Goal: Task Accomplishment & Management: Use online tool/utility

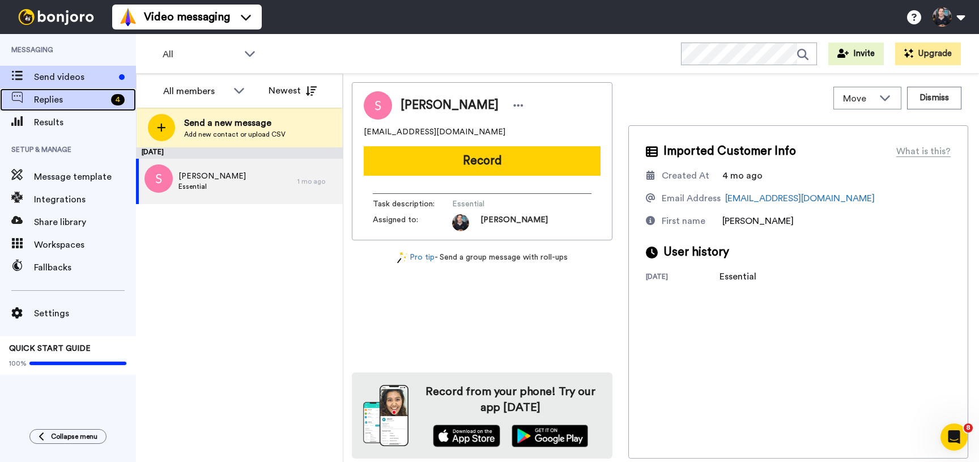
click at [93, 97] on span "Replies" at bounding box center [70, 100] width 73 height 14
click at [80, 100] on span "Replies" at bounding box center [70, 100] width 73 height 14
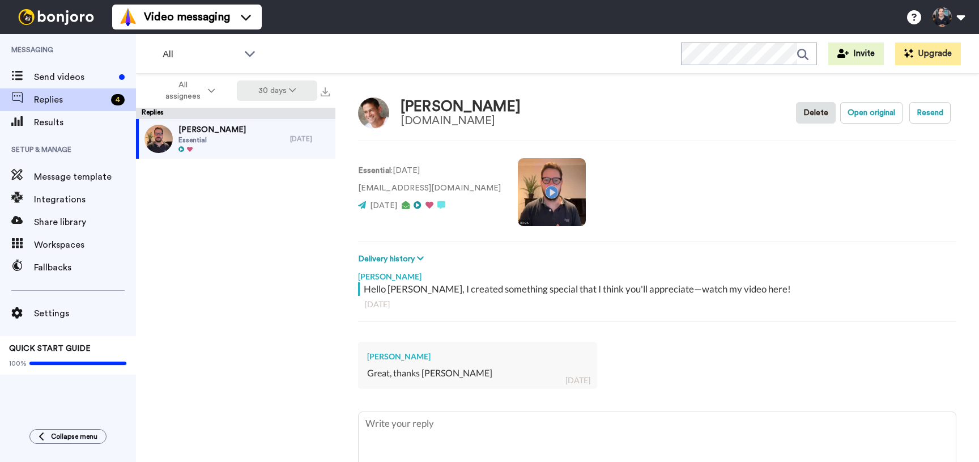
click at [292, 87] on icon at bounding box center [292, 90] width 7 height 8
click at [274, 131] on span "60 days" at bounding box center [262, 134] width 31 height 8
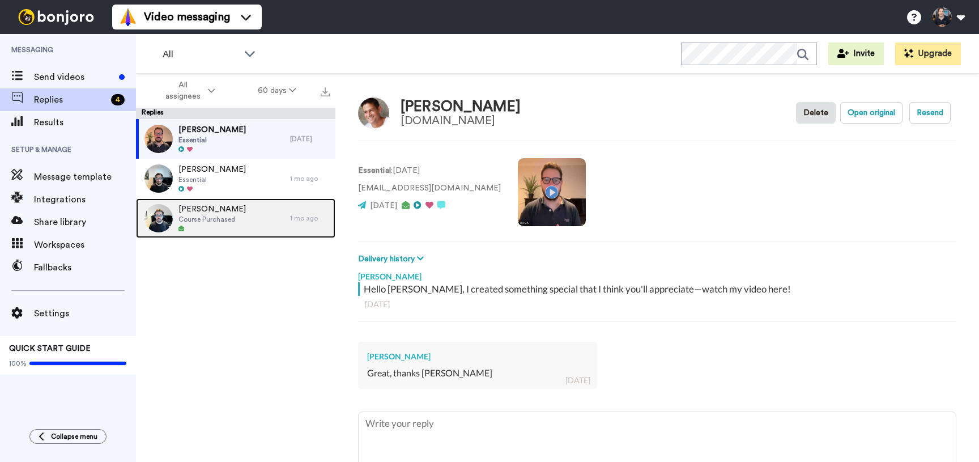
click at [215, 217] on span "Course Purchased" at bounding box center [211, 219] width 67 height 9
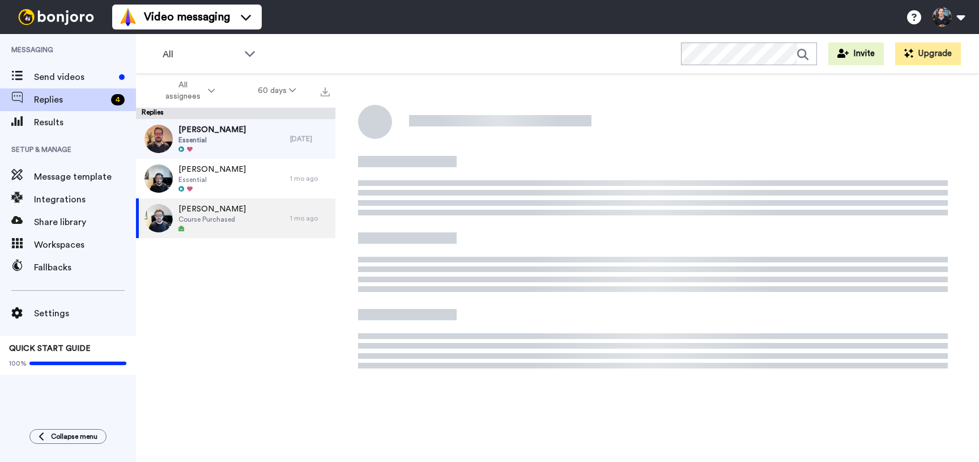
type textarea "x"
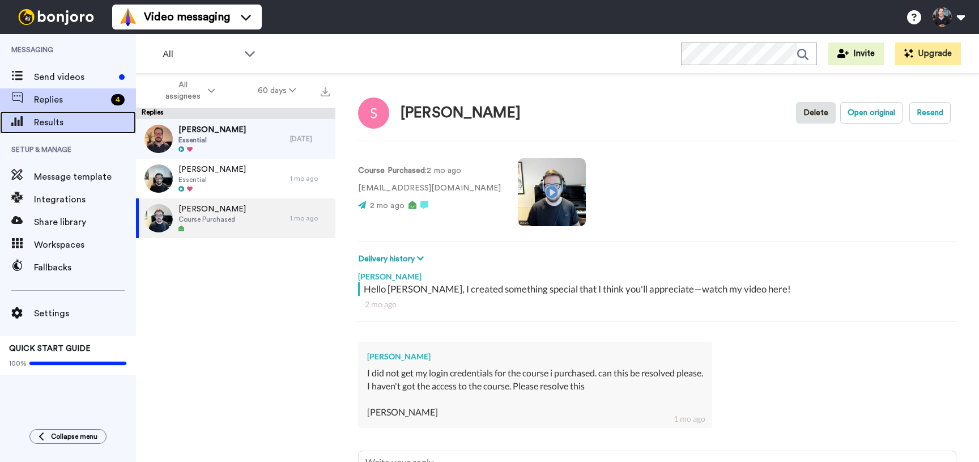
click at [100, 118] on span "Results" at bounding box center [85, 123] width 102 height 14
